Goal: Task Accomplishment & Management: Use online tool/utility

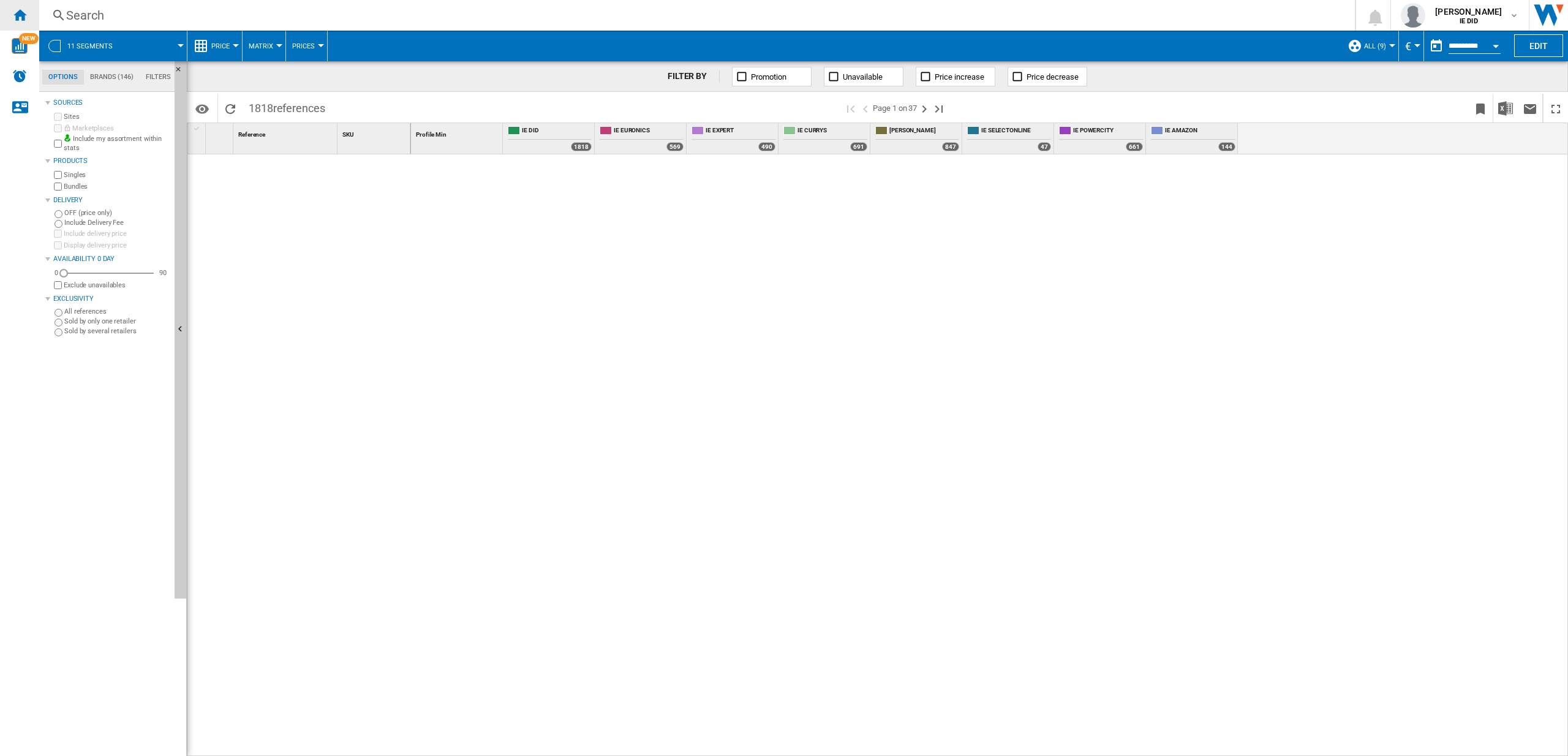
click at [28, 19] on div "Home" at bounding box center [19, 15] width 39 height 30
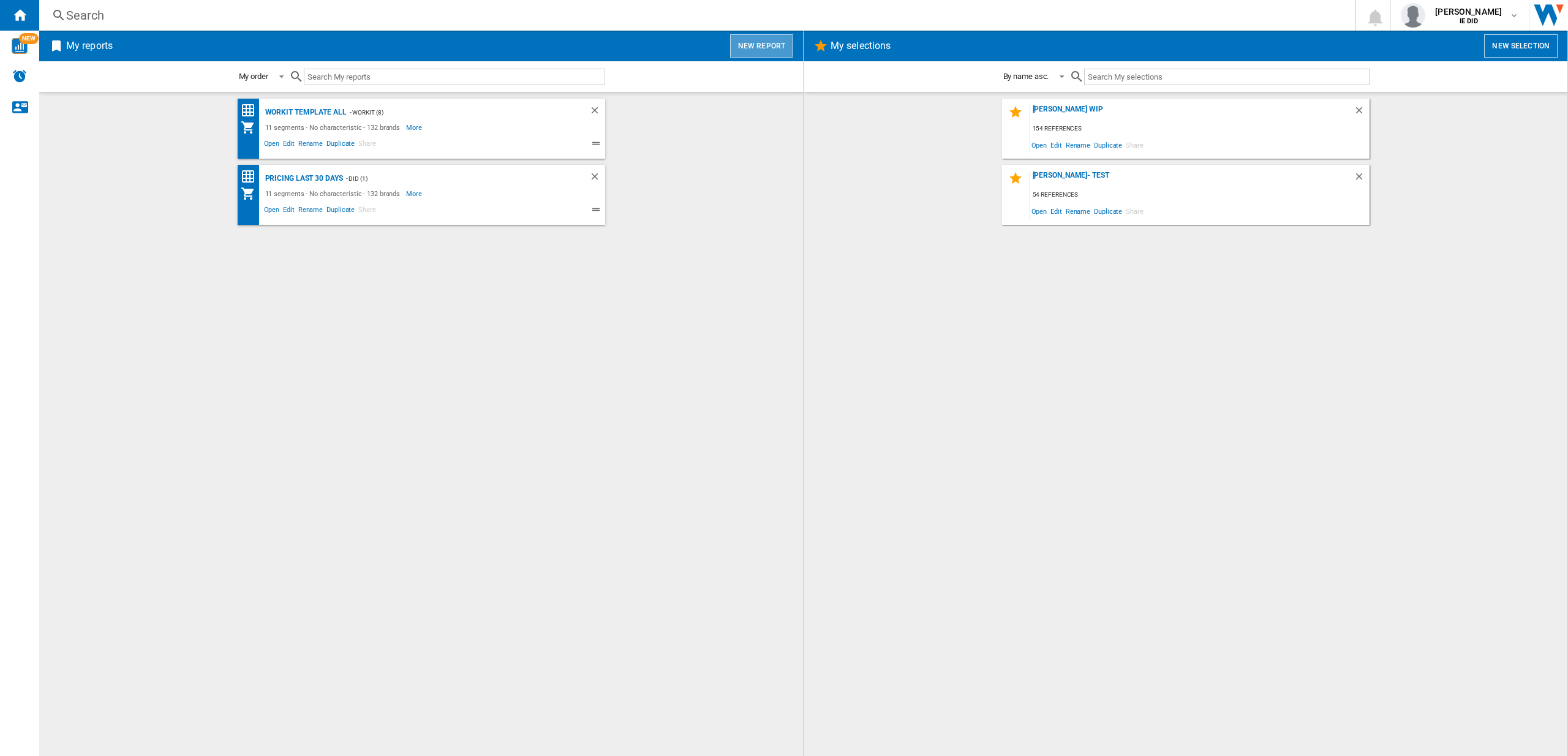
click at [779, 43] on button "New report" at bounding box center [761, 46] width 63 height 23
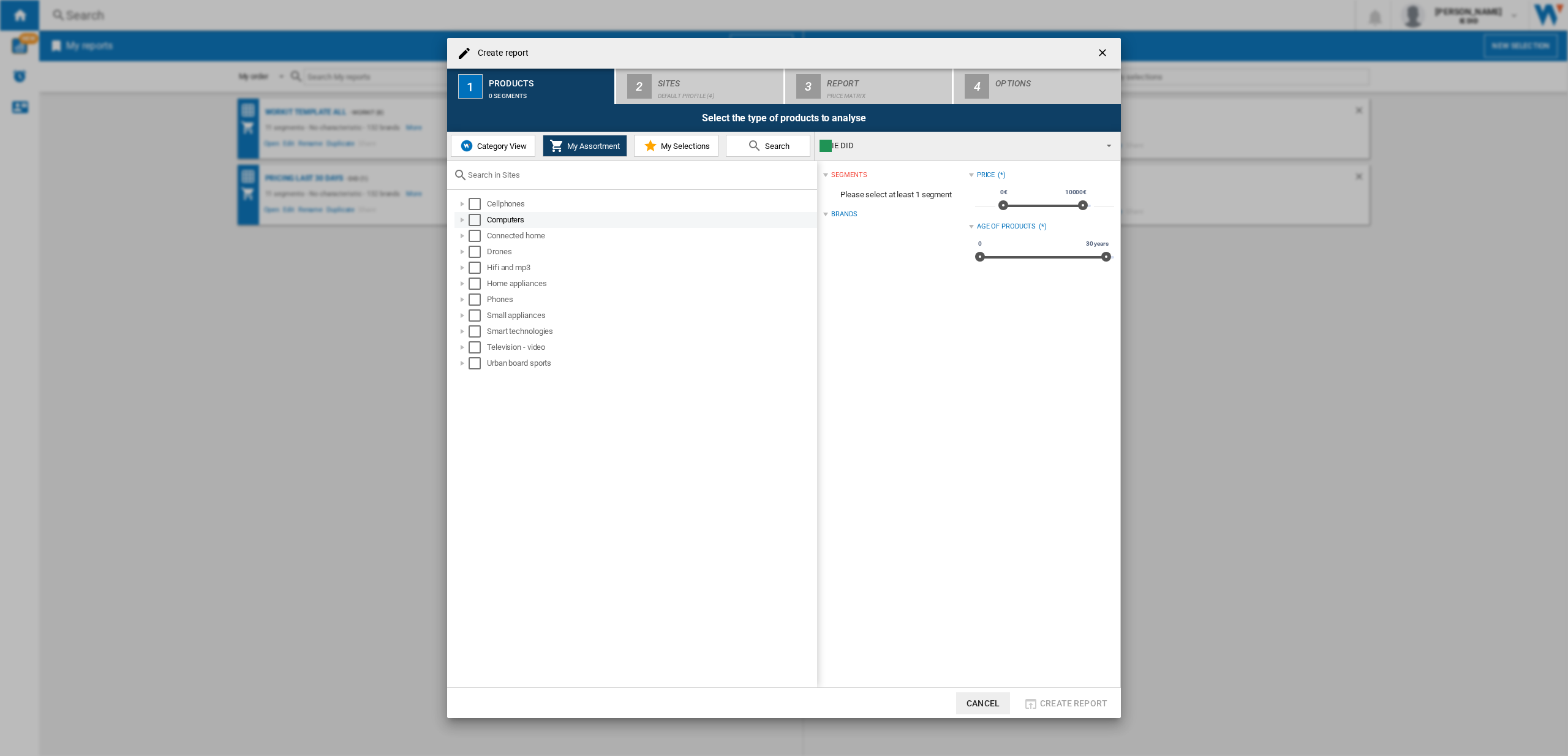
drag, startPoint x: 473, startPoint y: 201, endPoint x: 476, endPoint y: 220, distance: 19.2
click at [473, 201] on div "Select" at bounding box center [475, 204] width 13 height 13
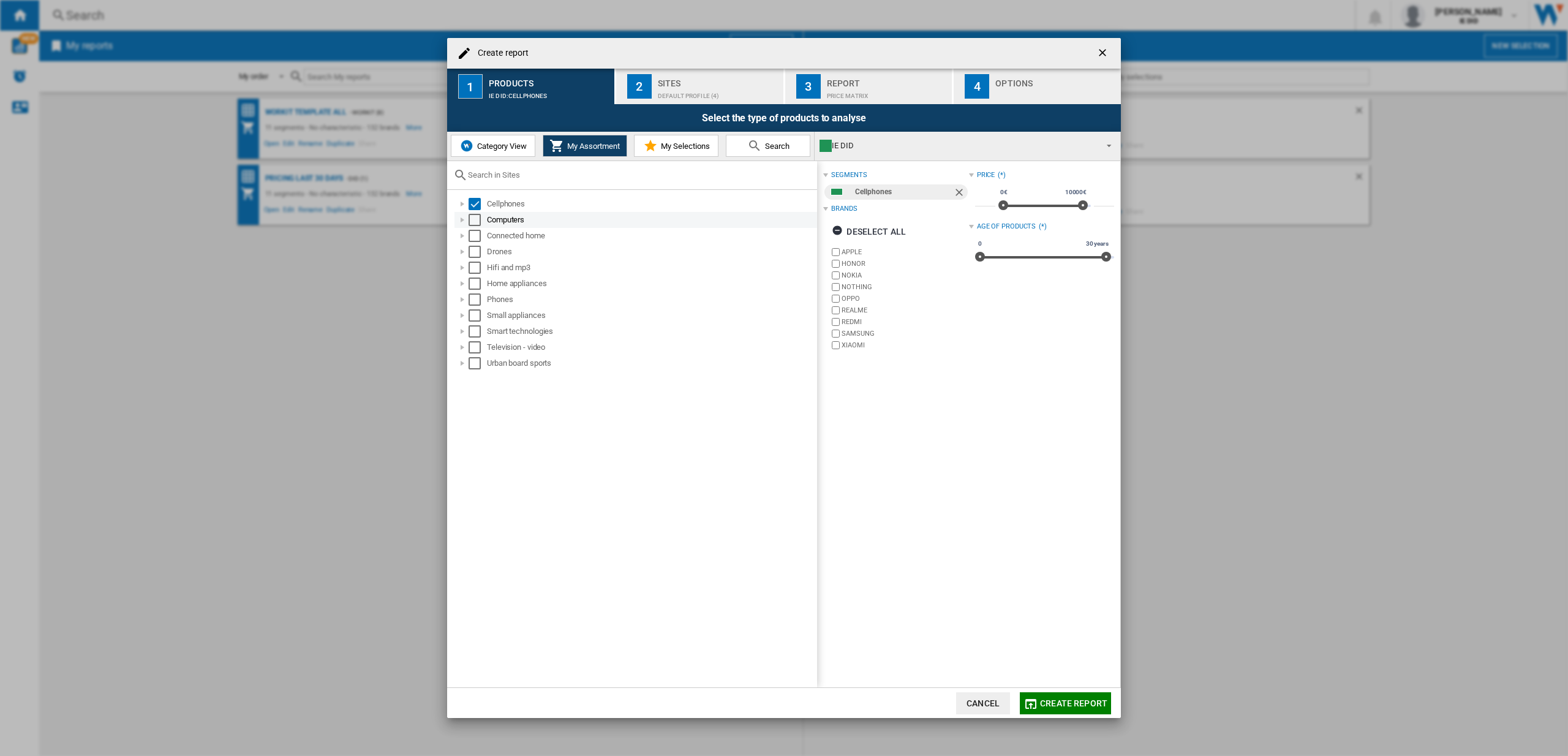
click at [477, 222] on div "Select" at bounding box center [475, 220] width 13 height 13
drag, startPoint x: 477, startPoint y: 239, endPoint x: 479, endPoint y: 252, distance: 13.2
click at [477, 238] on div "Select" at bounding box center [475, 236] width 13 height 13
drag, startPoint x: 478, startPoint y: 256, endPoint x: 480, endPoint y: 269, distance: 13.2
click at [478, 256] on div "Select" at bounding box center [475, 252] width 13 height 13
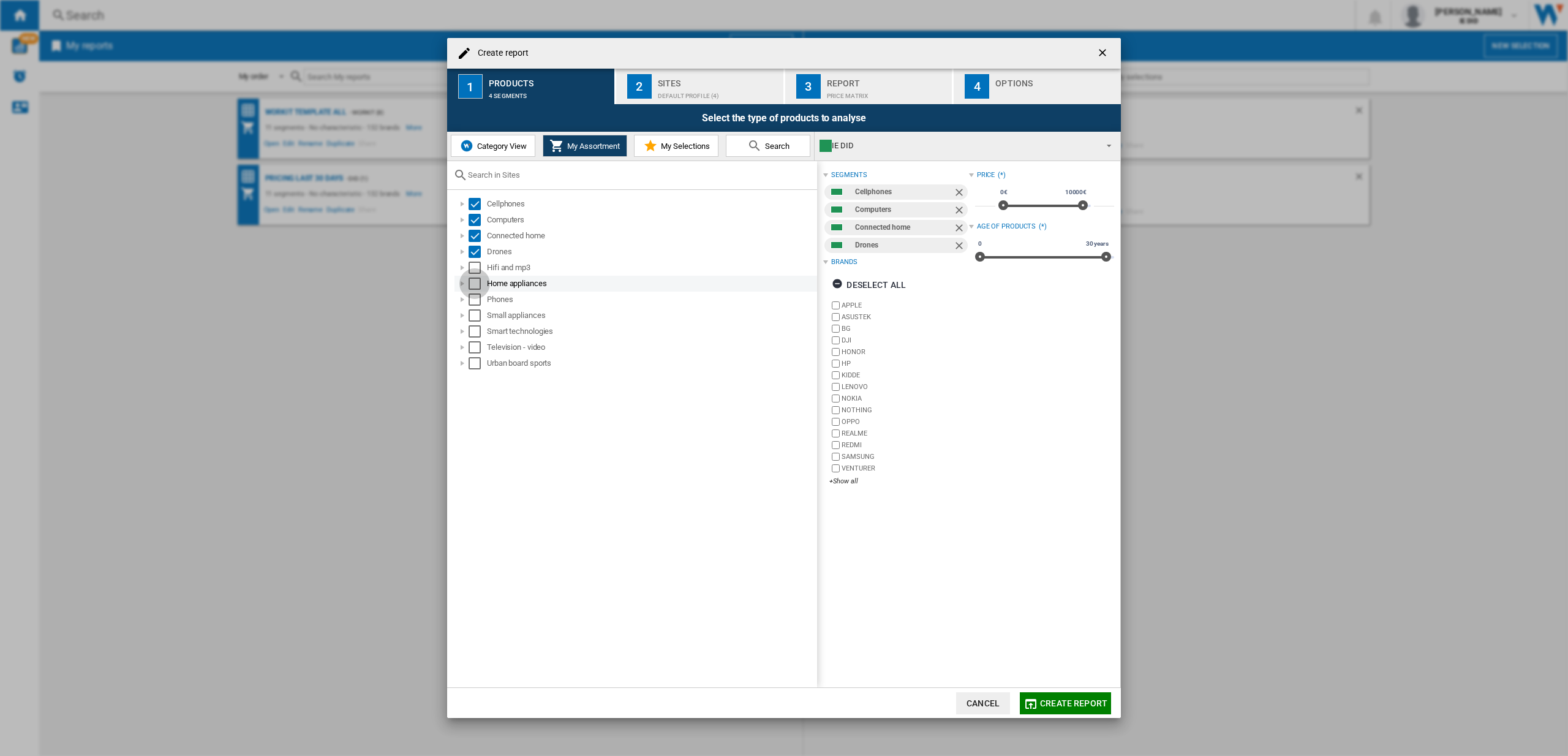
click at [479, 277] on div "Select" at bounding box center [475, 283] width 13 height 13
drag, startPoint x: 480, startPoint y: 265, endPoint x: 469, endPoint y: 295, distance: 32.0
click at [480, 265] on div "Select" at bounding box center [475, 267] width 13 height 13
click at [474, 296] on div "Select" at bounding box center [475, 299] width 13 height 13
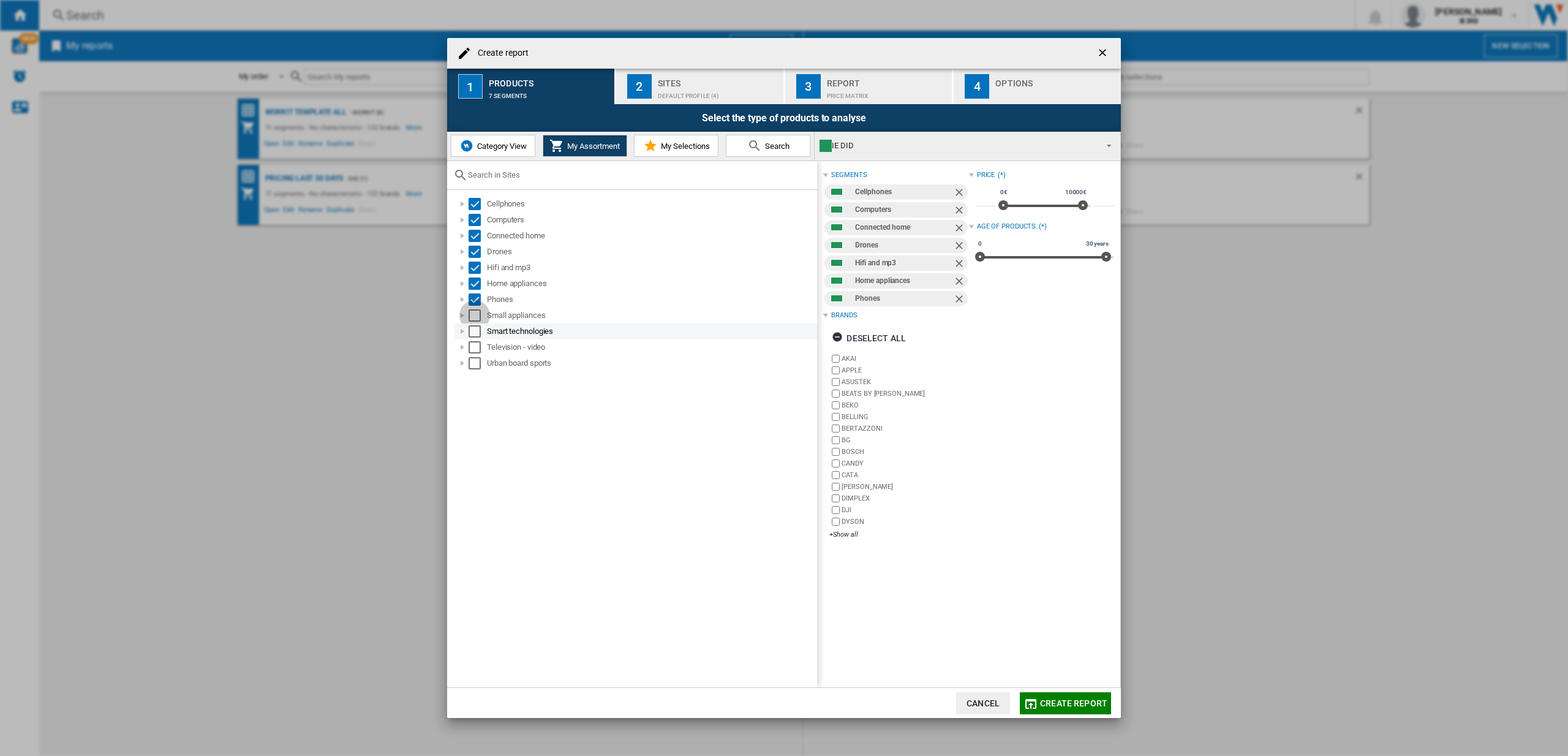
drag, startPoint x: 475, startPoint y: 312, endPoint x: 478, endPoint y: 330, distance: 18.2
click at [475, 313] on div "Select" at bounding box center [475, 315] width 13 height 13
drag, startPoint x: 478, startPoint y: 330, endPoint x: 479, endPoint y: 344, distance: 14.0
click at [478, 330] on div "Select" at bounding box center [475, 331] width 13 height 13
drag, startPoint x: 477, startPoint y: 348, endPoint x: 474, endPoint y: 363, distance: 15.3
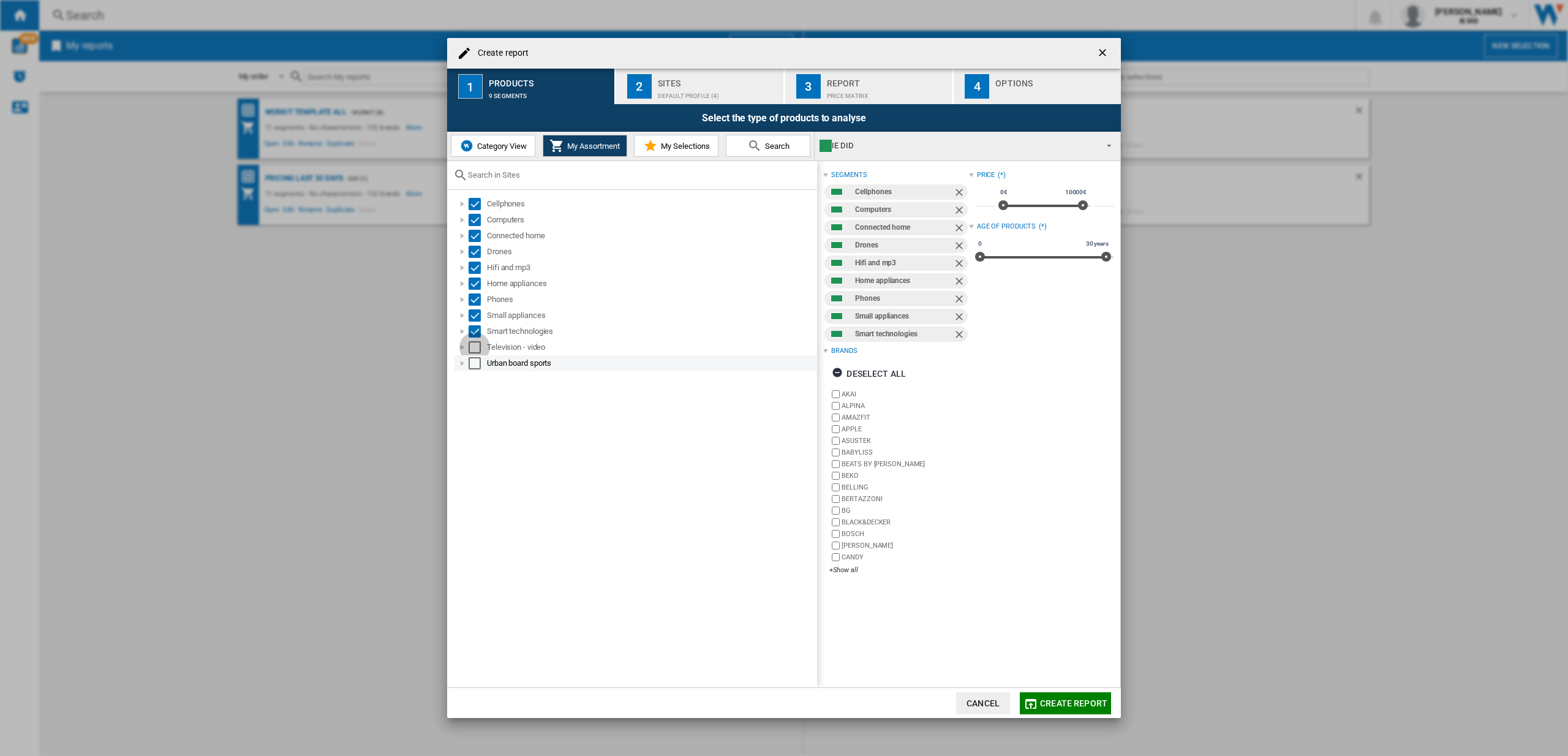
click at [477, 348] on div "Select" at bounding box center [475, 347] width 13 height 13
drag, startPoint x: 474, startPoint y: 363, endPoint x: 573, endPoint y: 264, distance: 140.0
click at [475, 363] on div "Select" at bounding box center [475, 363] width 13 height 13
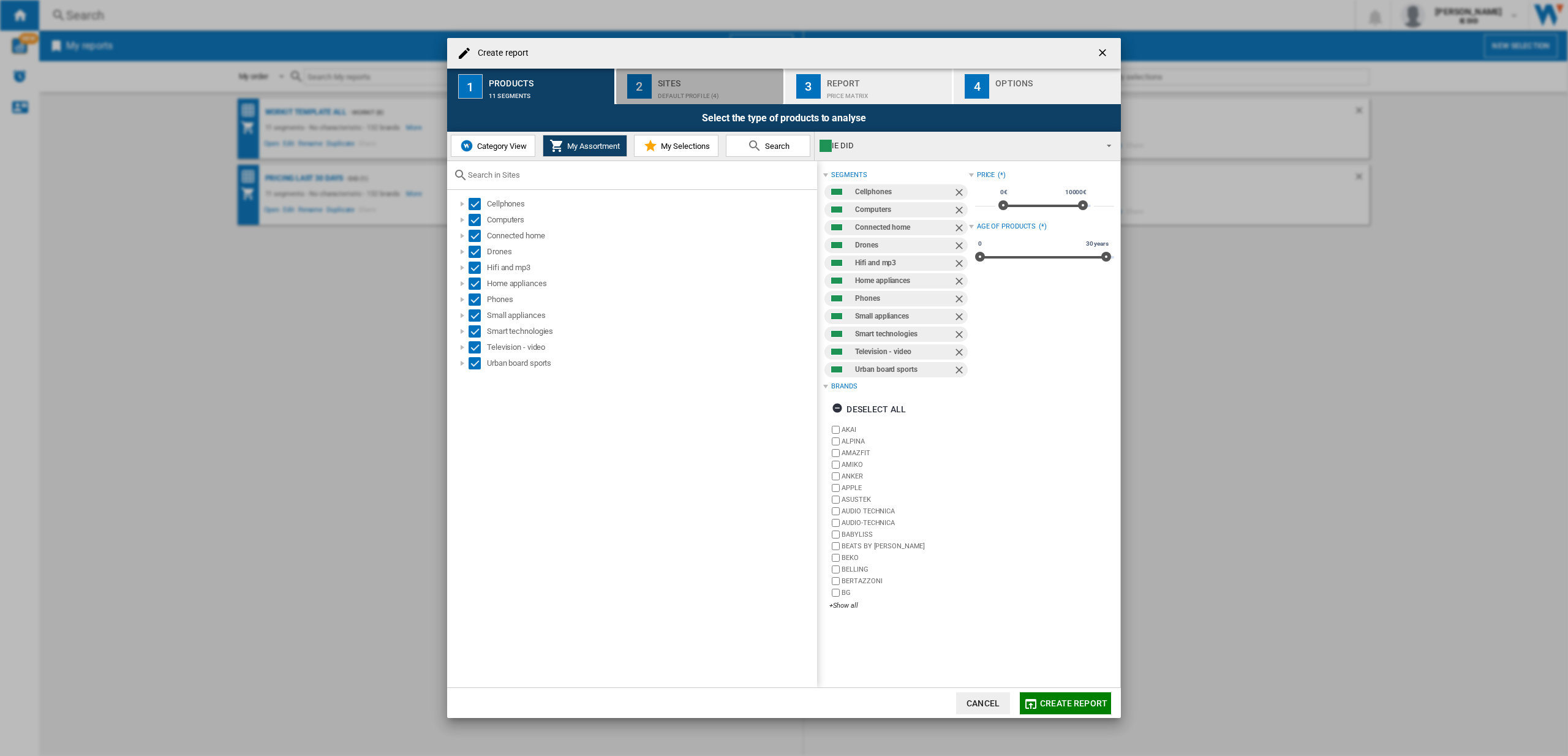
click at [703, 78] on div "Sites" at bounding box center [718, 79] width 120 height 13
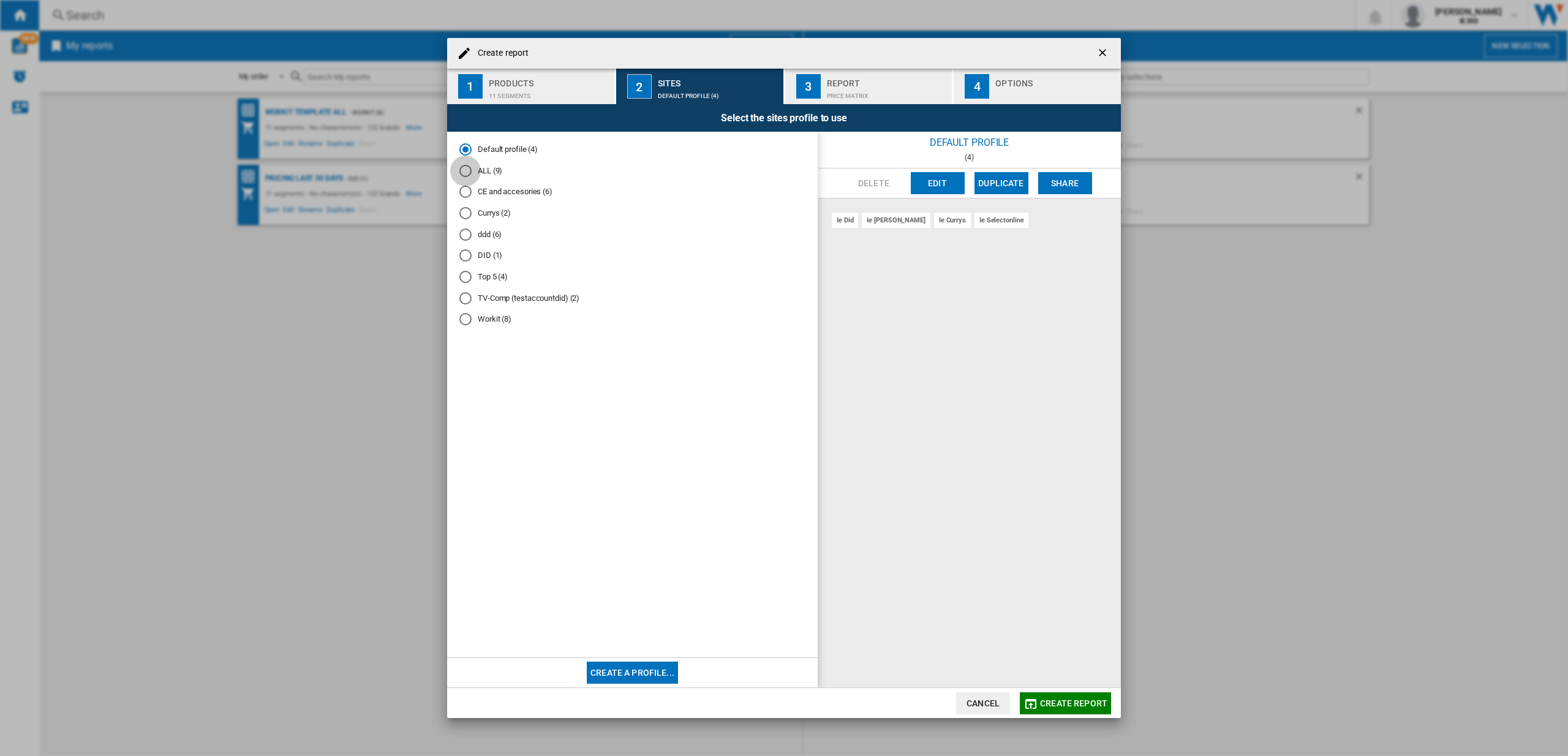
click at [467, 171] on div "ALL (9)" at bounding box center [465, 171] width 13 height 13
click at [1074, 702] on span "Create report" at bounding box center [1074, 703] width 68 height 10
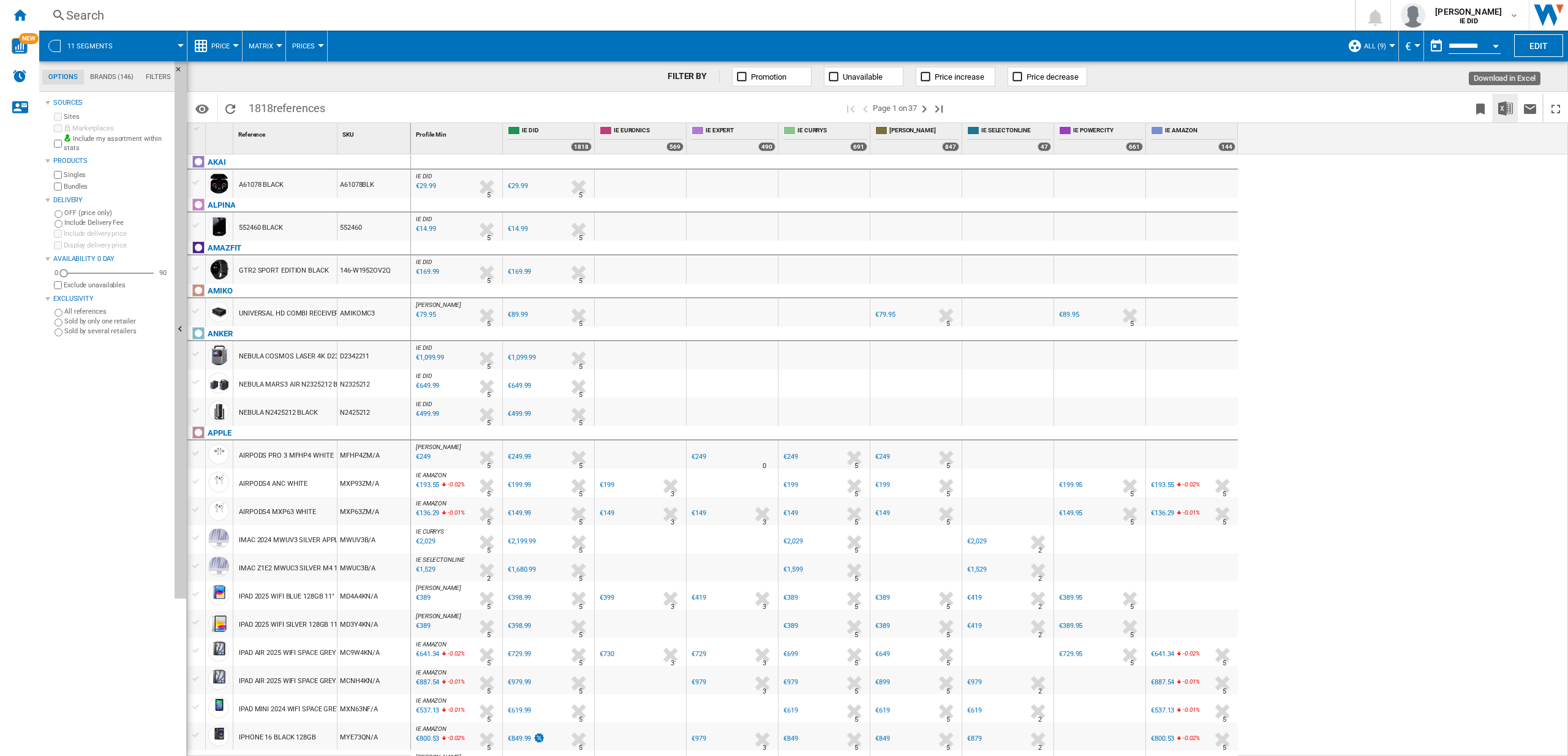
click at [1508, 110] on img "Download in Excel" at bounding box center [1505, 109] width 15 height 15
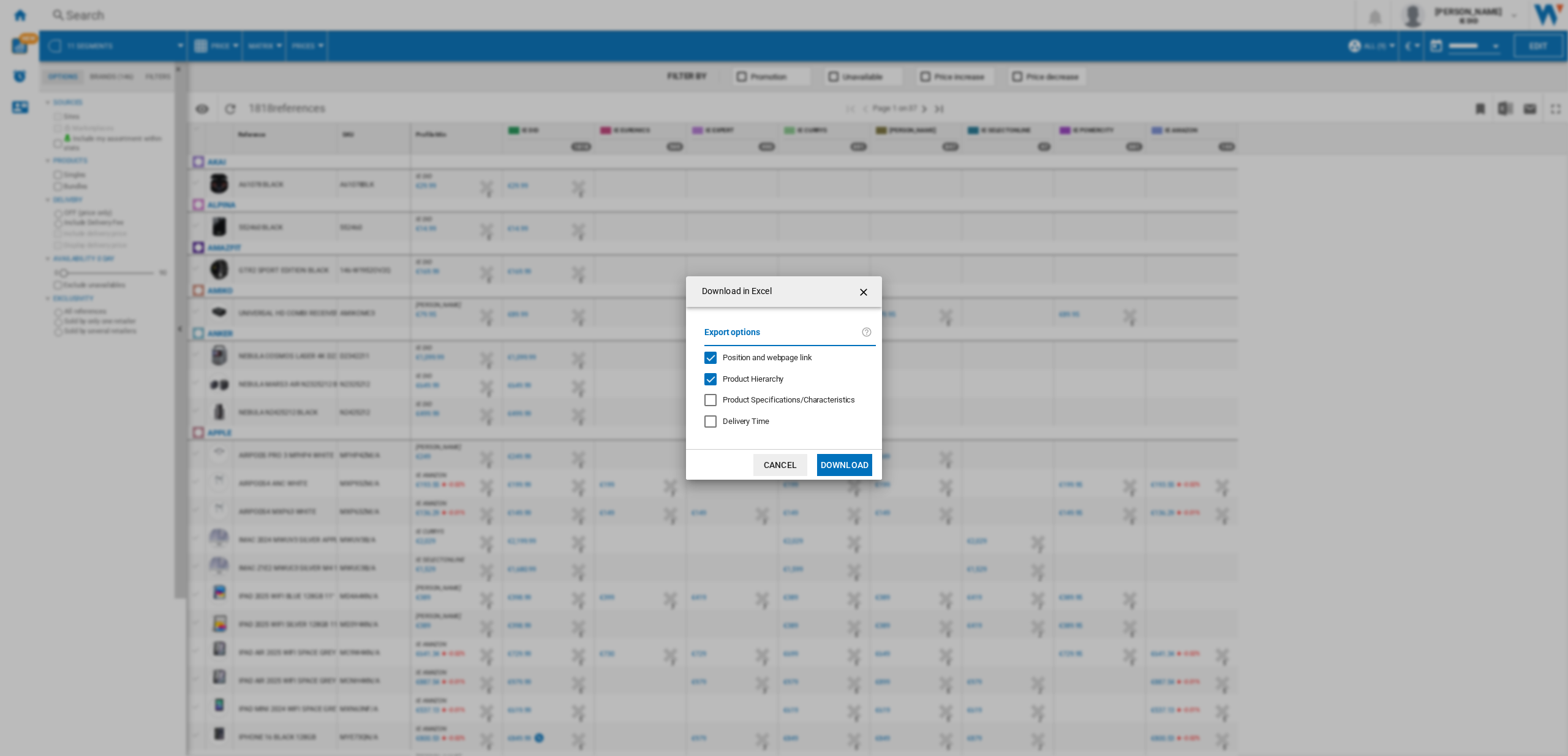
click at [856, 463] on button "Download" at bounding box center [844, 465] width 55 height 22
